Goal: Transaction & Acquisition: Book appointment/travel/reservation

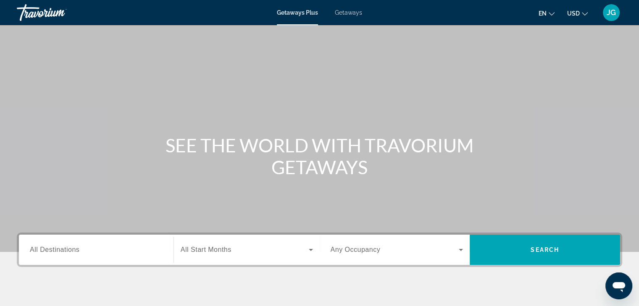
click at [345, 11] on span "Getaways" at bounding box center [348, 12] width 27 height 7
click at [118, 250] on input "Destination All Destinations" at bounding box center [96, 250] width 133 height 10
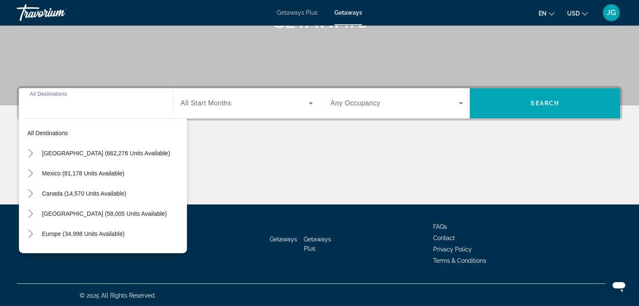
scroll to position [147, 0]
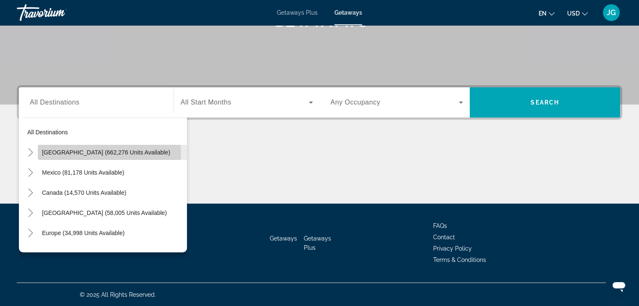
click at [106, 152] on span "[GEOGRAPHIC_DATA] (662,276 units available)" at bounding box center [106, 152] width 128 height 7
type input "**********"
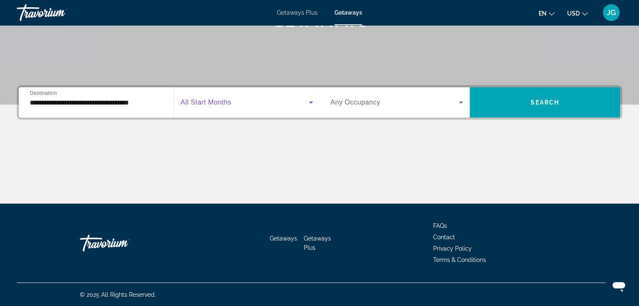
click at [312, 100] on icon "Search widget" at bounding box center [311, 102] width 10 height 10
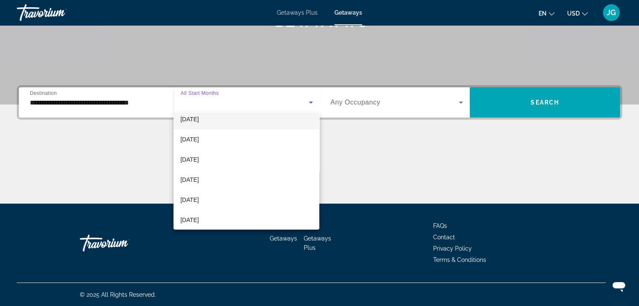
scroll to position [51, 0]
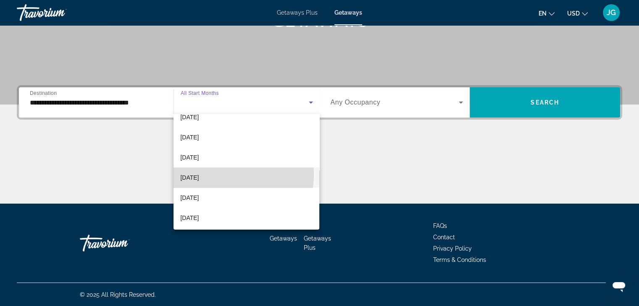
click at [199, 174] on span "[DATE]" at bounding box center [189, 178] width 18 height 10
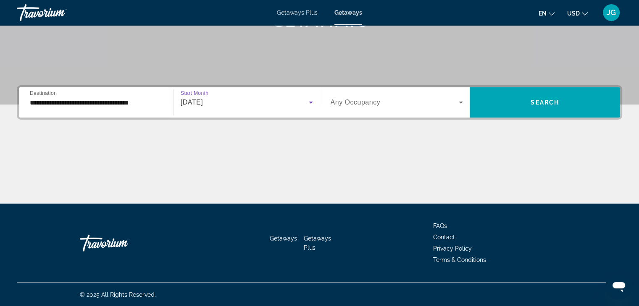
click at [461, 102] on icon "Search widget" at bounding box center [460, 103] width 4 height 2
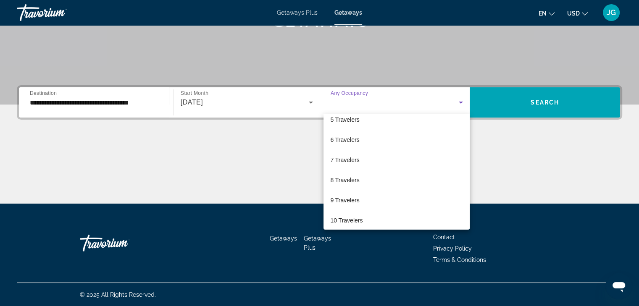
scroll to position [89, 0]
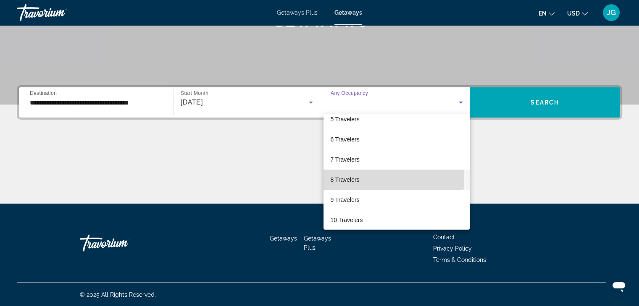
click at [389, 179] on mat-option "8 Travelers" at bounding box center [396, 180] width 146 height 20
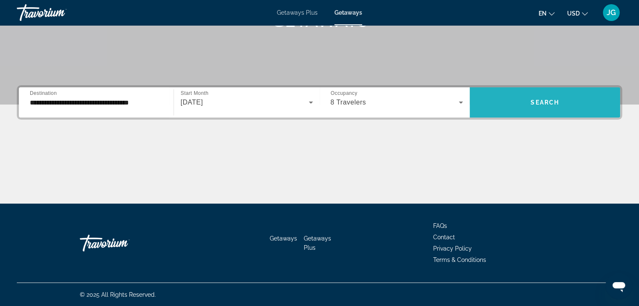
click at [532, 100] on span "Search" at bounding box center [544, 102] width 29 height 7
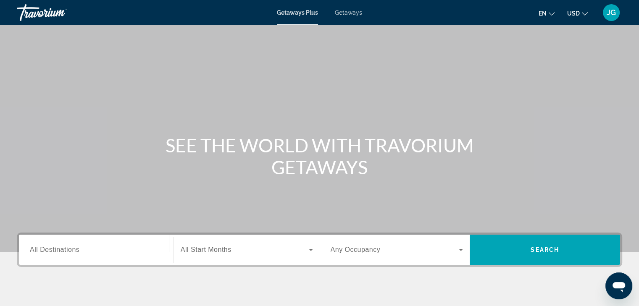
click at [346, 12] on span "Getaways" at bounding box center [348, 12] width 27 height 7
click at [124, 248] on input "Destination All Destinations" at bounding box center [96, 250] width 133 height 10
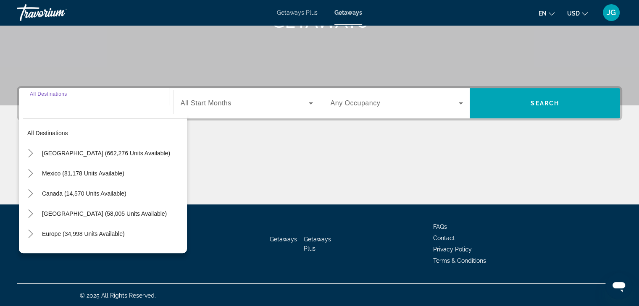
scroll to position [147, 0]
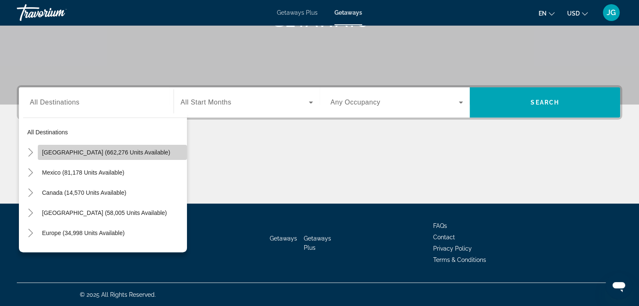
click at [141, 152] on span "[GEOGRAPHIC_DATA] (662,276 units available)" at bounding box center [106, 152] width 128 height 7
type input "**********"
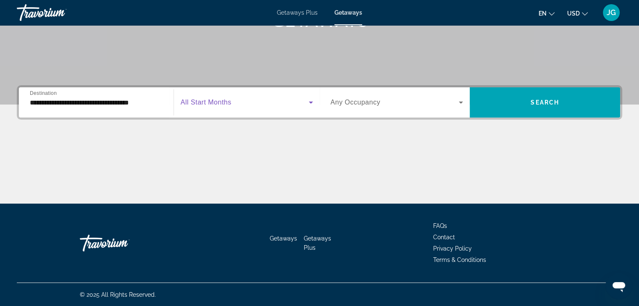
click at [310, 102] on icon "Search widget" at bounding box center [311, 103] width 4 height 2
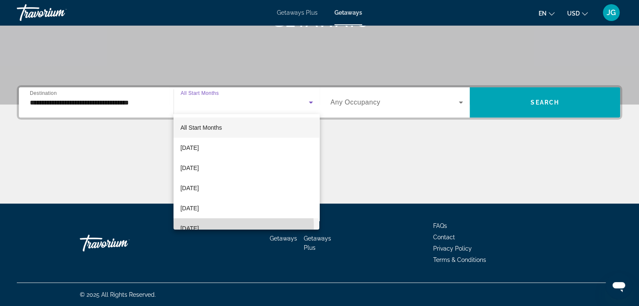
click at [224, 226] on mat-option "[DATE]" at bounding box center [246, 228] width 146 height 20
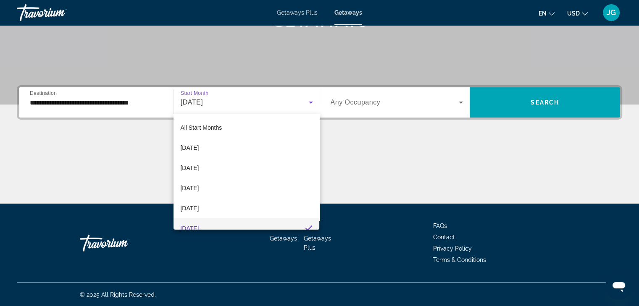
scroll to position [0, 0]
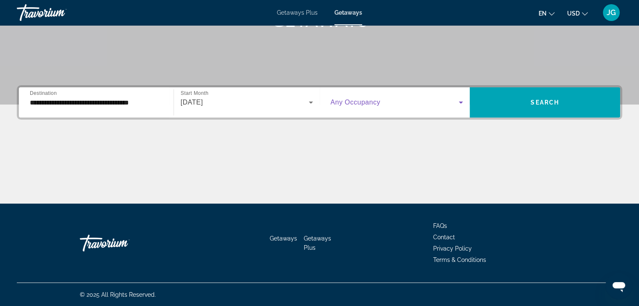
click at [458, 101] on icon "Search widget" at bounding box center [461, 102] width 10 height 10
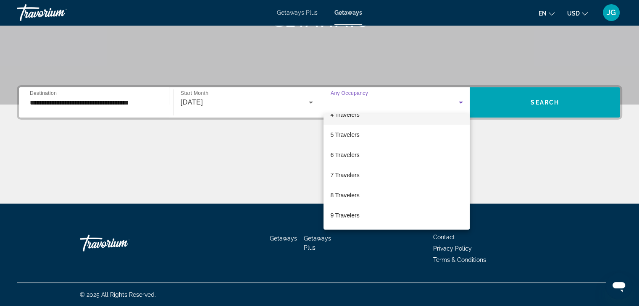
scroll to position [75, 0]
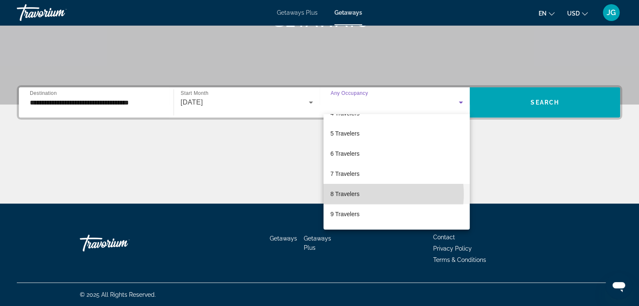
click at [372, 194] on mat-option "8 Travelers" at bounding box center [396, 194] width 146 height 20
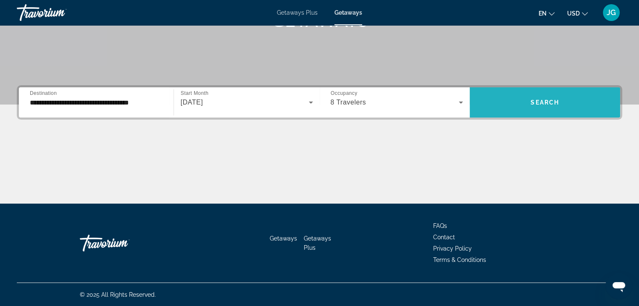
click at [553, 104] on span "Search" at bounding box center [544, 102] width 29 height 7
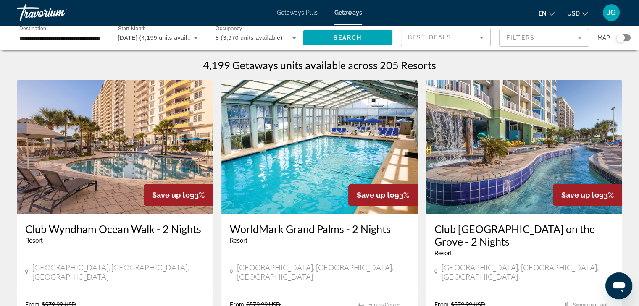
click at [579, 38] on mat-form-field "Filters" at bounding box center [544, 38] width 90 height 18
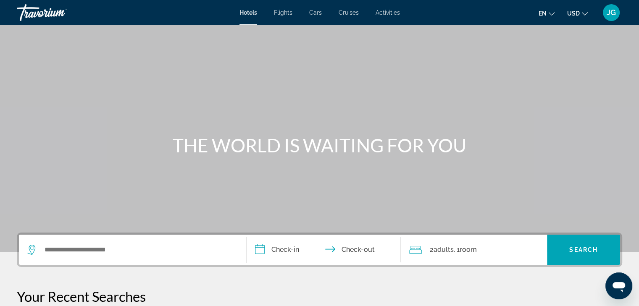
click at [315, 13] on span "Cars" at bounding box center [315, 12] width 13 height 7
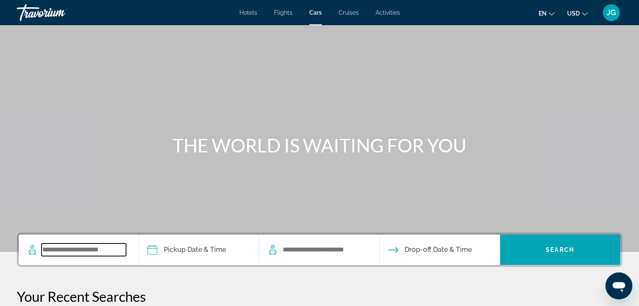
click at [85, 249] on input "Search widget" at bounding box center [84, 249] width 84 height 13
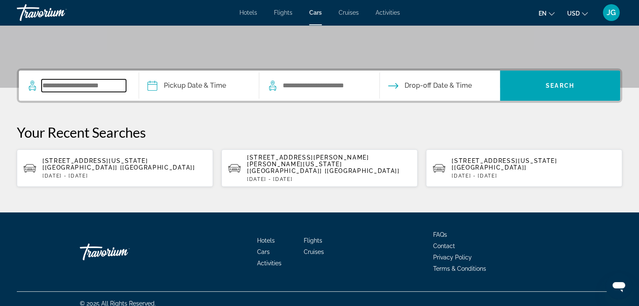
scroll to position [166, 0]
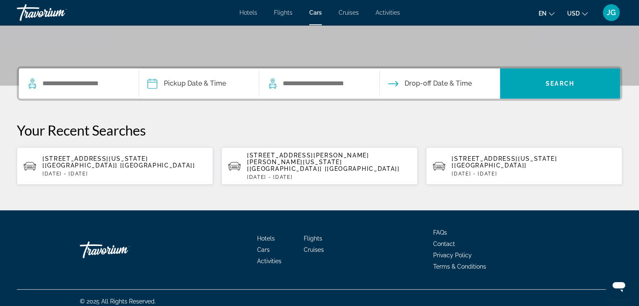
click at [87, 167] on div "[STREET_ADDRESS][US_STATE] [[GEOGRAPHIC_DATA]] [[GEOGRAPHIC_DATA]] [DATE] - [DA…" at bounding box center [124, 165] width 164 height 21
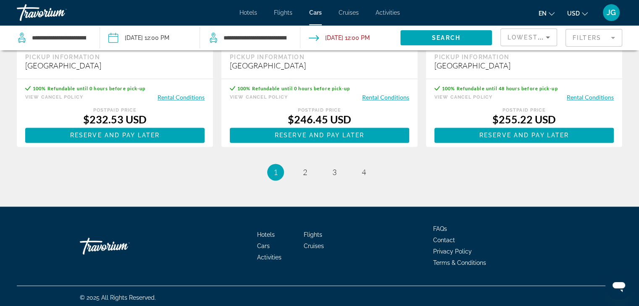
scroll to position [1228, 0]
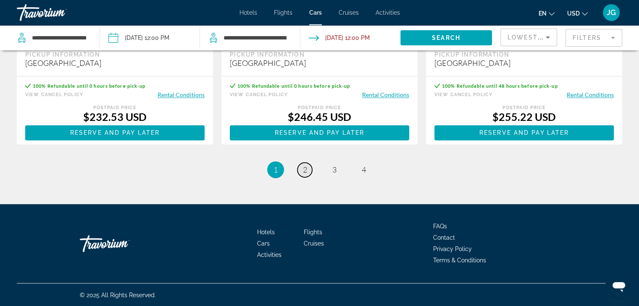
click at [303, 168] on span "2" at bounding box center [305, 169] width 4 height 9
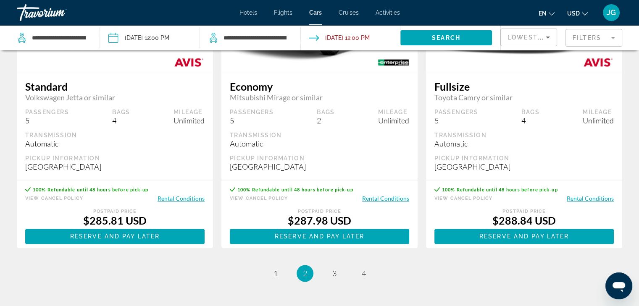
scroll to position [1125, 0]
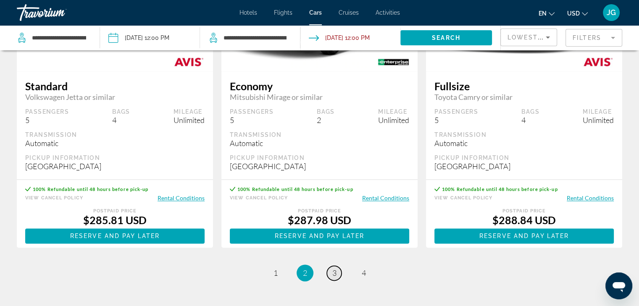
click at [332, 276] on span "3" at bounding box center [334, 272] width 4 height 9
